Goal: Find specific page/section: Locate a particular part of the current website

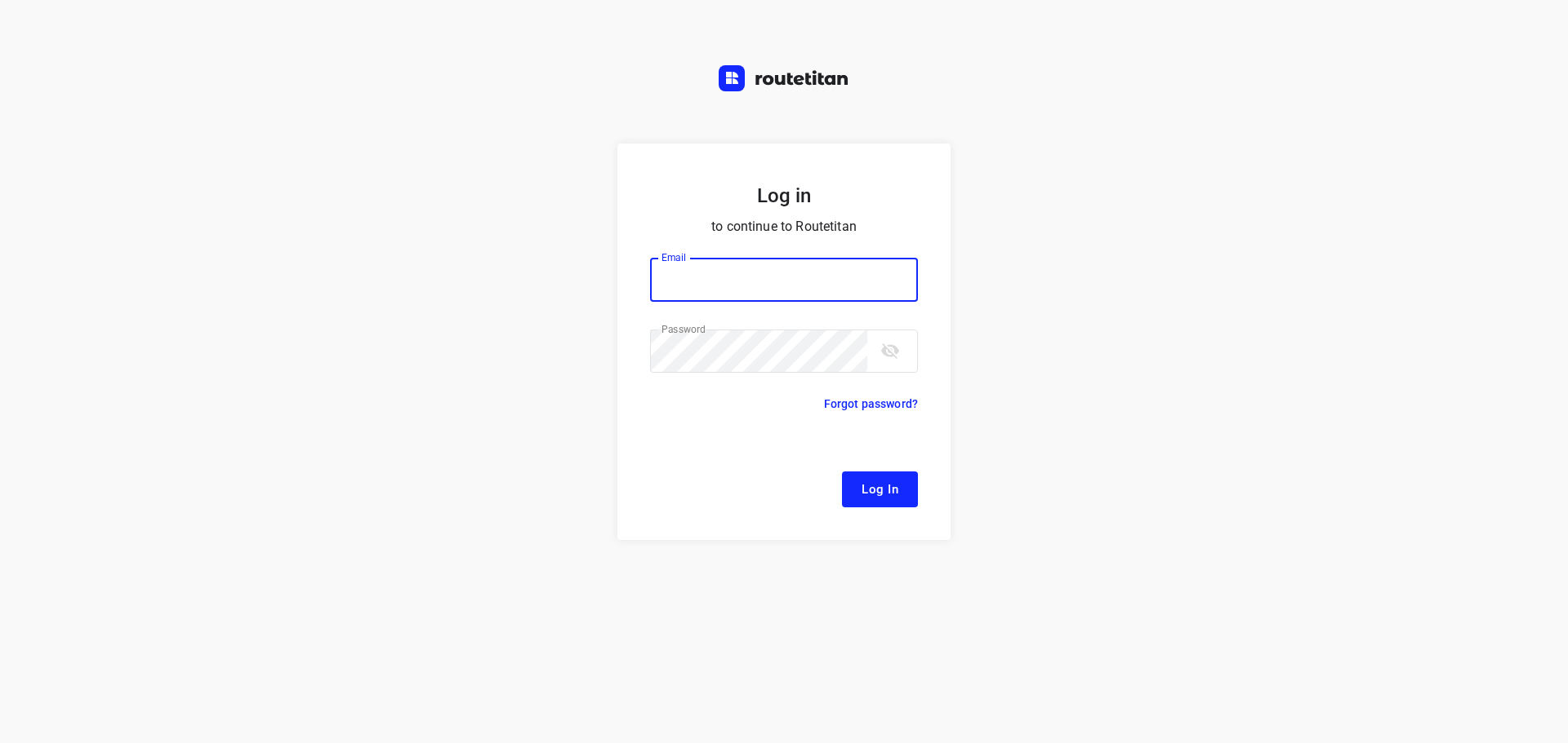
type input "[EMAIL_ADDRESS][DOMAIN_NAME]"
click at [894, 501] on span "Log In" at bounding box center [880, 490] width 37 height 21
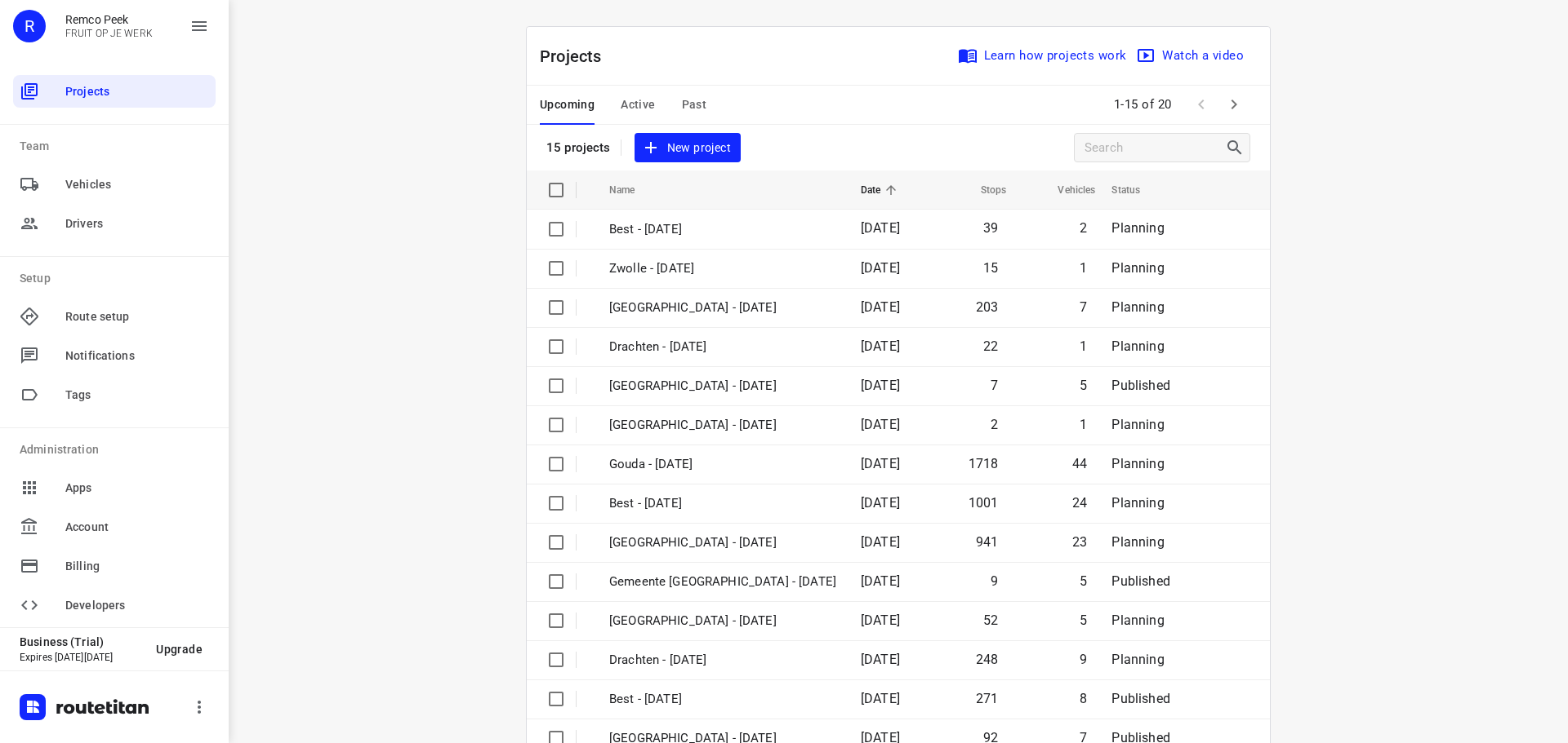
click at [638, 102] on span "Active" at bounding box center [638, 104] width 34 height 20
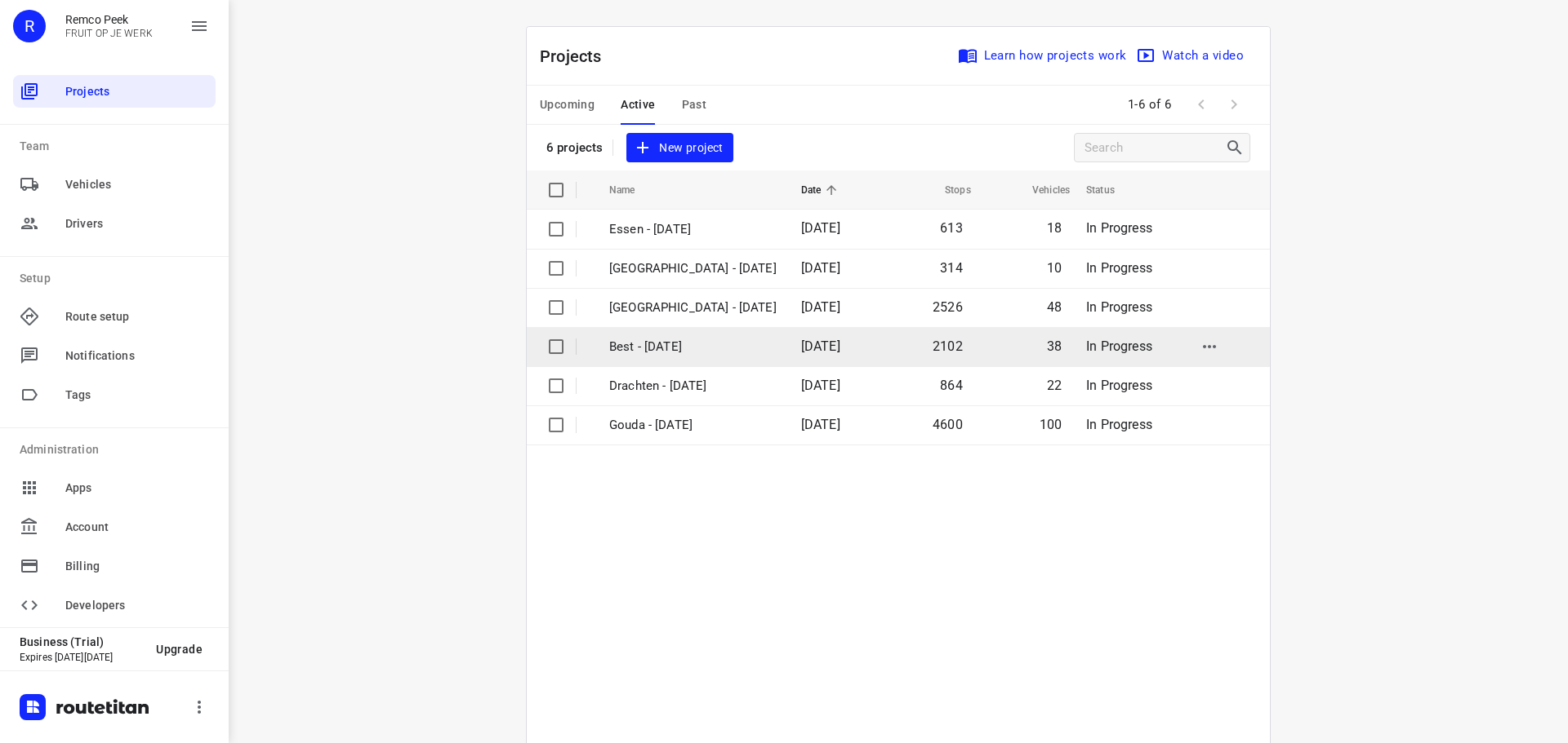
click at [635, 346] on p "Best - [DATE]" at bounding box center [693, 346] width 168 height 19
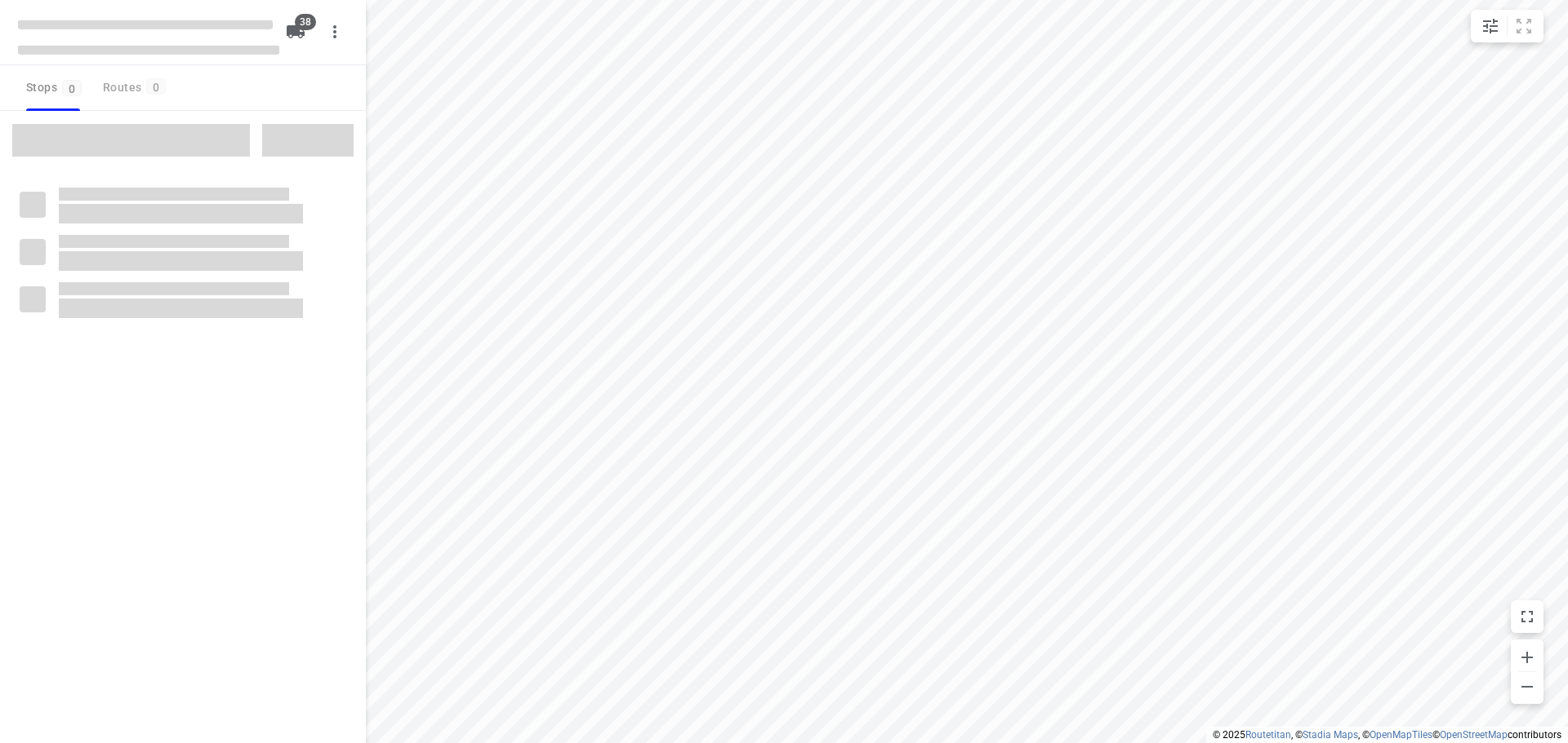
type input "distance"
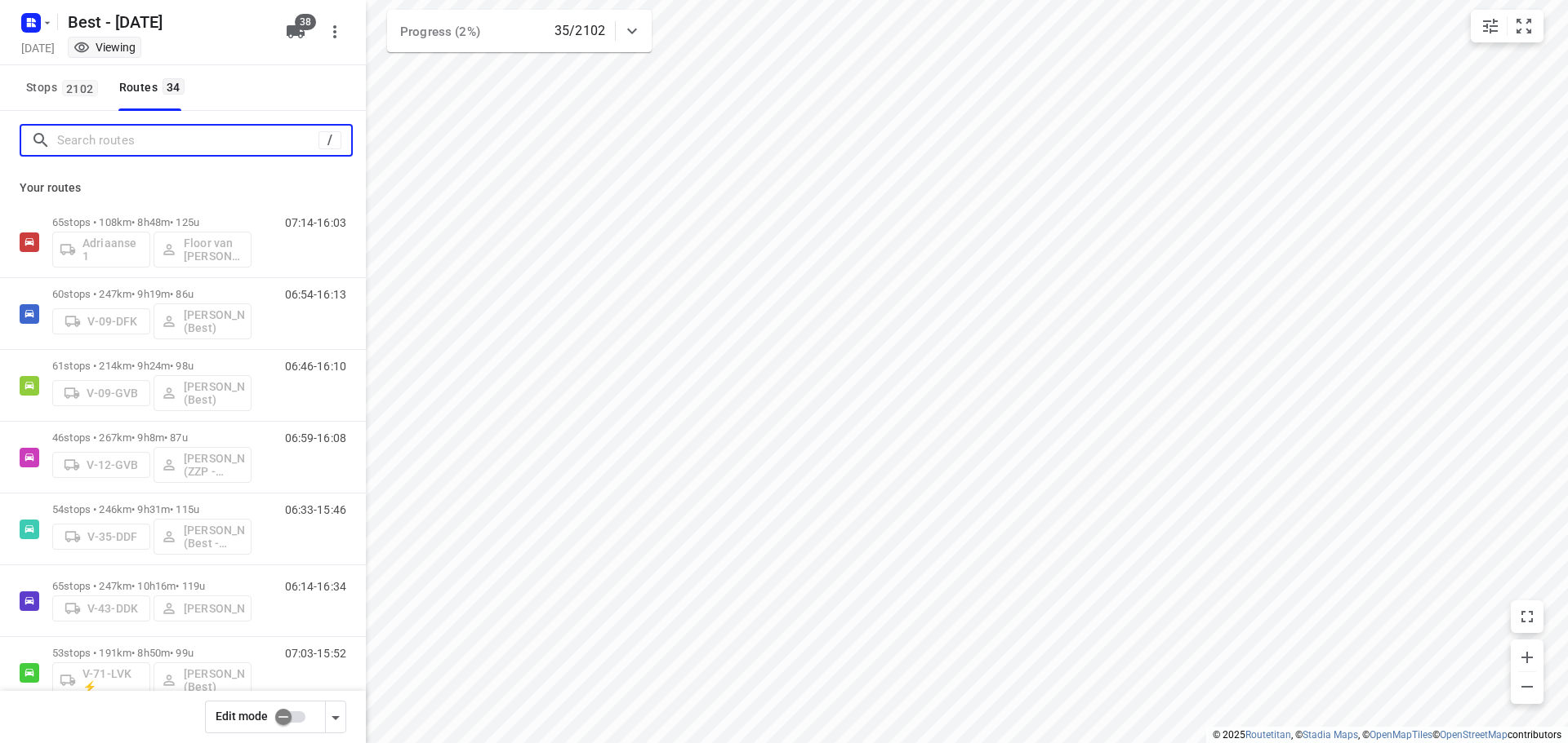
click at [258, 140] on input "Search routes" at bounding box center [188, 140] width 261 height 26
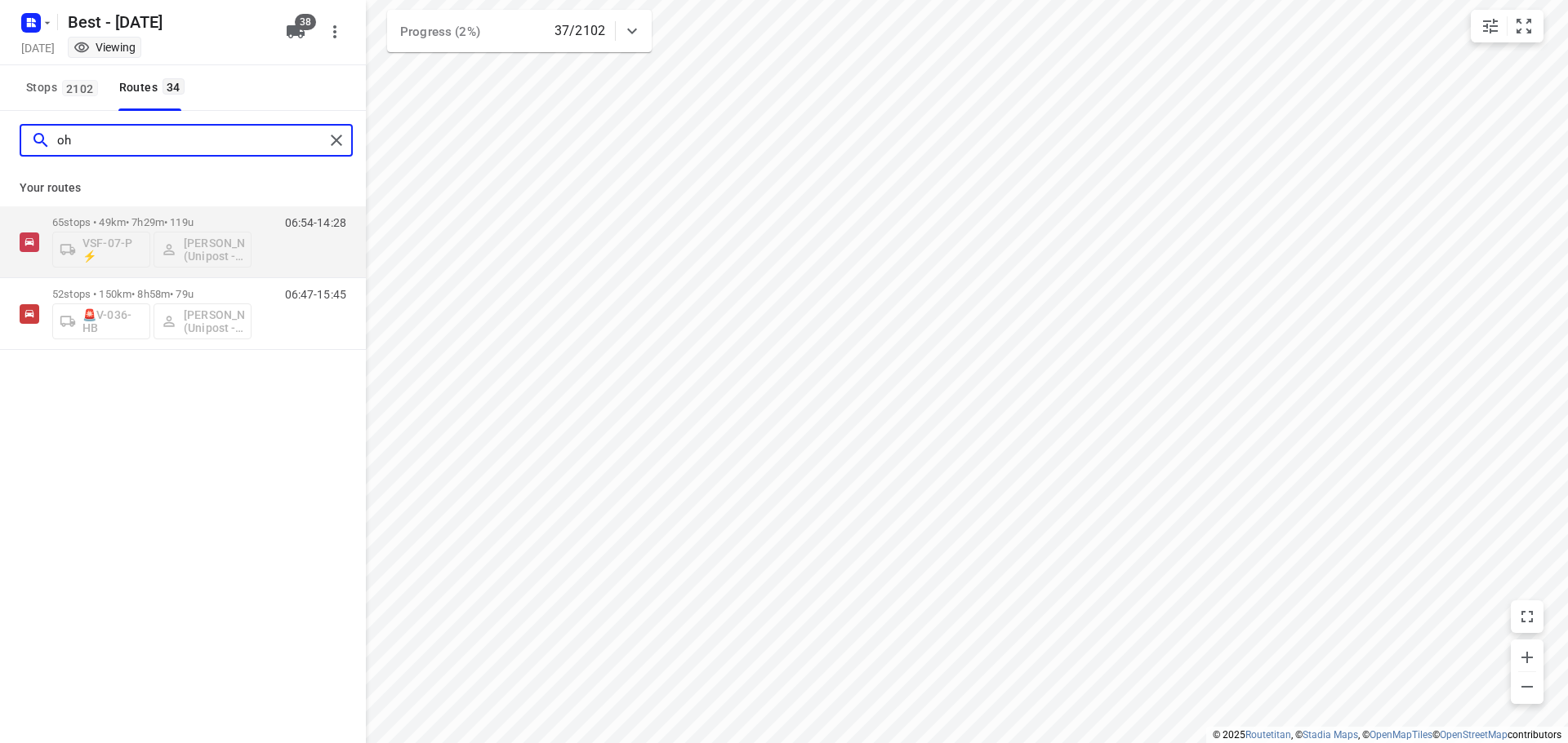
type input "o"
type input "samer"
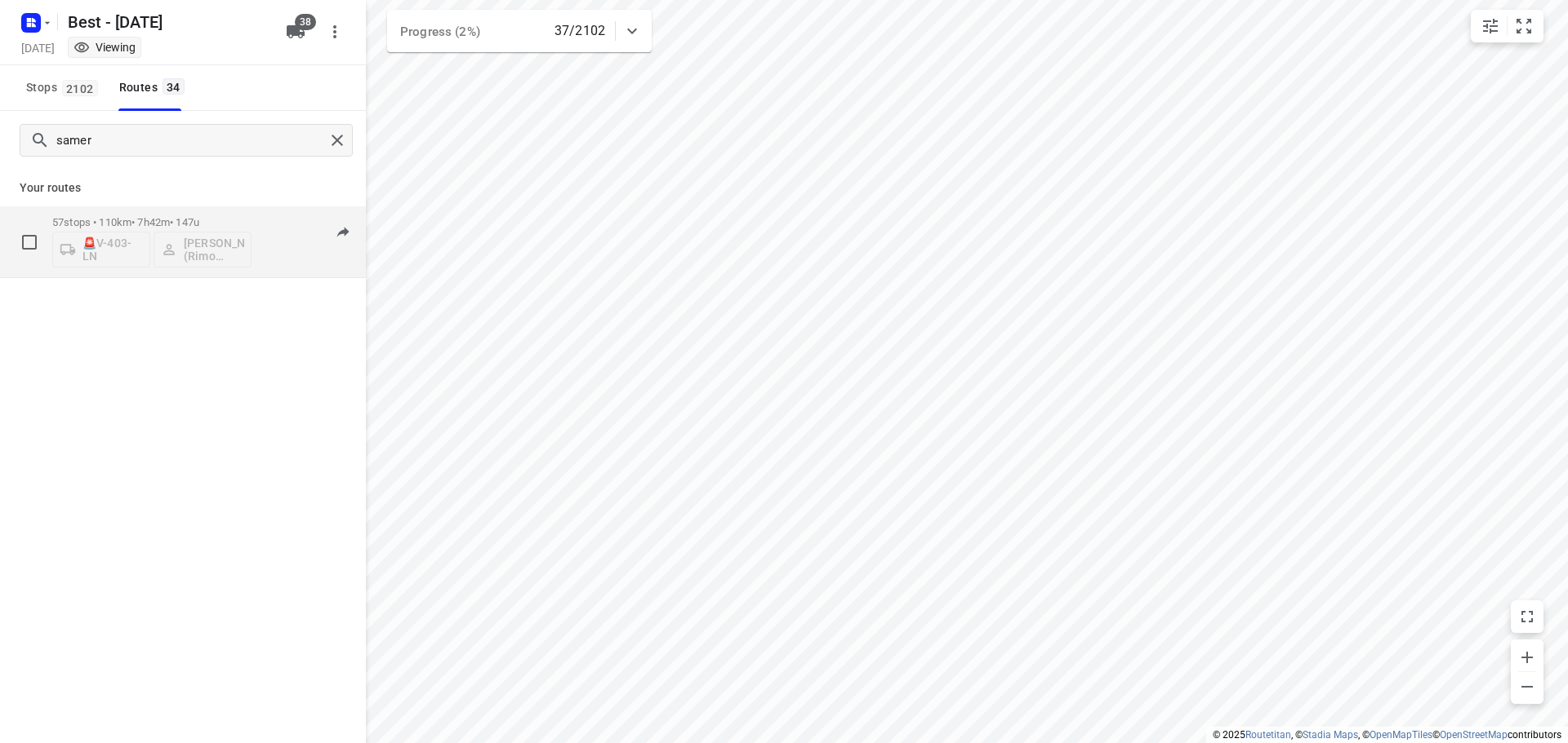
click at [127, 213] on div "57 stops • 110km • 7h42m • 147u 🚨V-403-LN [PERSON_NAME] (Rimo Logistics - Best …" at bounding box center [152, 241] width 199 height 68
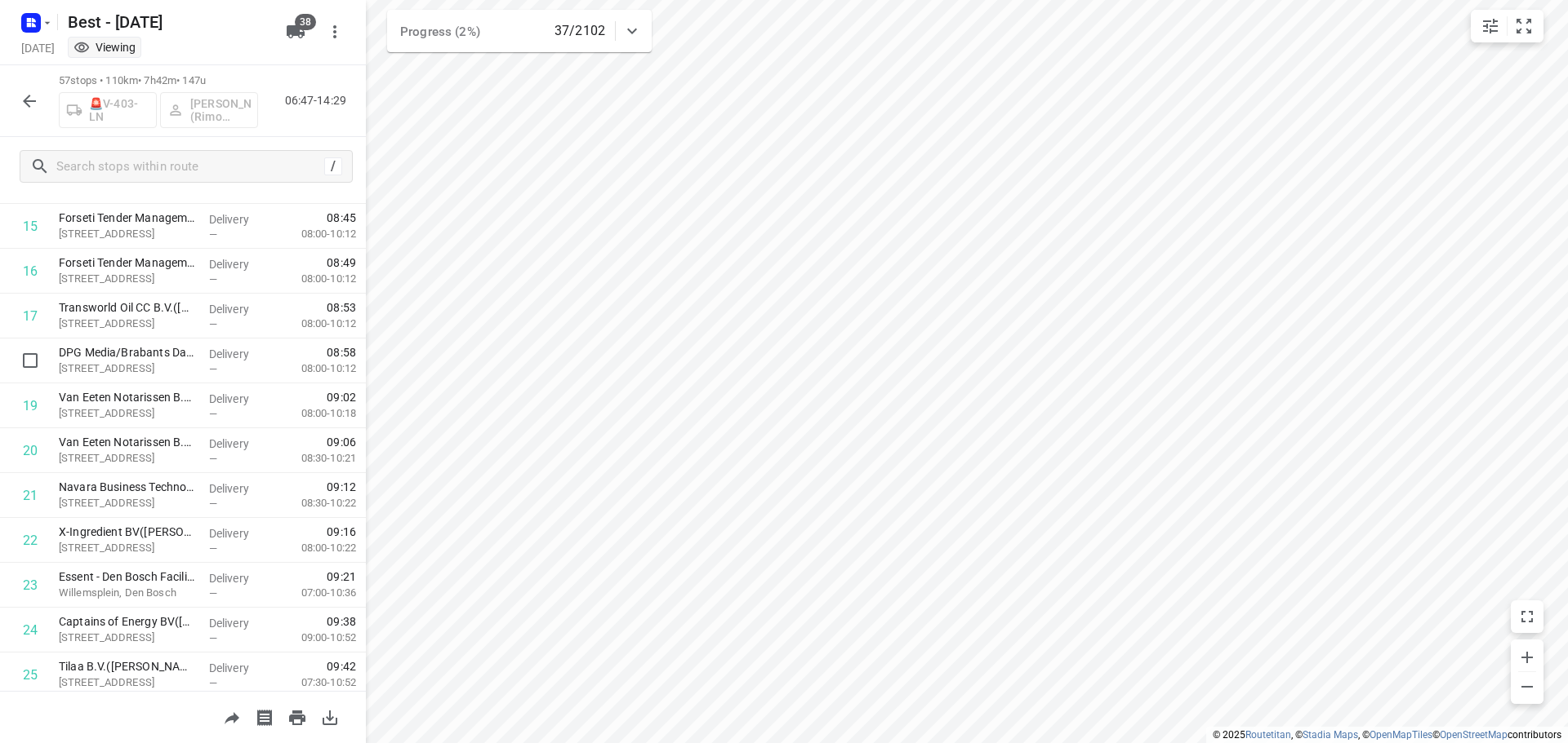
scroll to position [734, 0]
